Goal: Navigation & Orientation: Find specific page/section

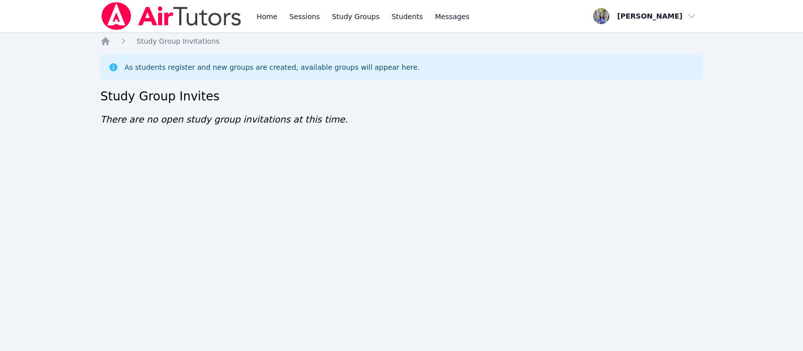
click at [592, 164] on div "Home Sessions Study Groups Students Messages Open user menu Tracie Hymer Open m…" at bounding box center [401, 175] width 803 height 351
click at [793, 279] on div "Home Sessions Study Groups Students Messages Open user menu [PERSON_NAME] Open …" at bounding box center [401, 175] width 803 height 351
click at [13, 233] on div "Home Sessions Study Groups Students Messages Open user menu [PERSON_NAME] Open …" at bounding box center [401, 175] width 803 height 351
